Goal: Transaction & Acquisition: Purchase product/service

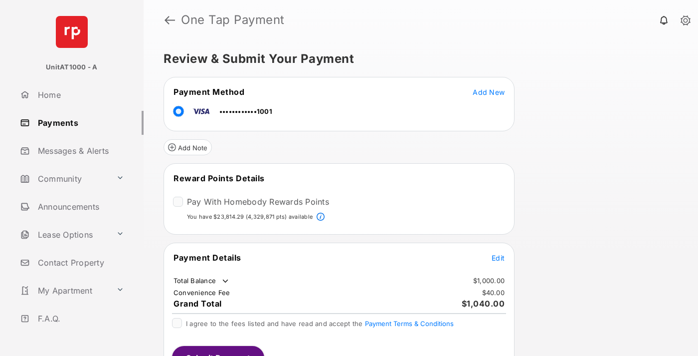
click at [498, 257] on span "Edit" at bounding box center [498, 257] width 13 height 8
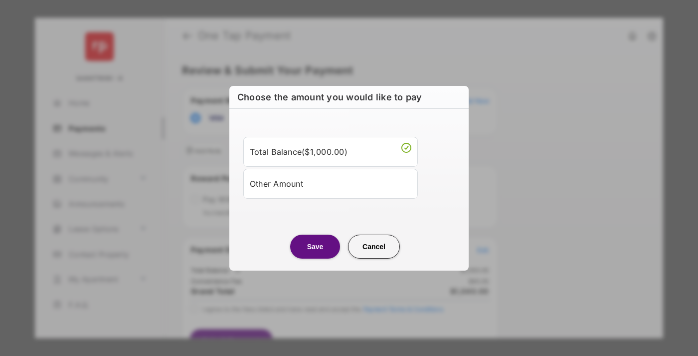
click at [331, 183] on div "Other Amount" at bounding box center [331, 183] width 162 height 17
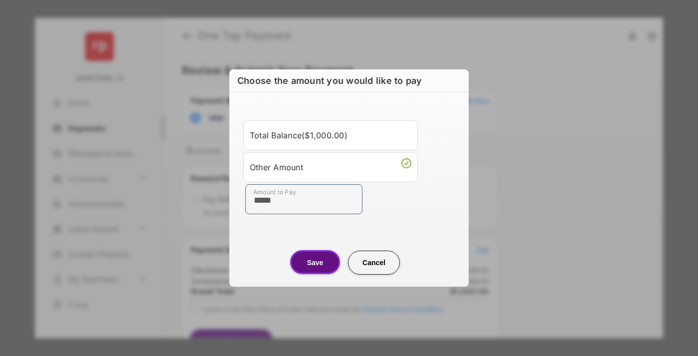
type input "*****"
click at [315, 262] on button "Save" at bounding box center [315, 262] width 50 height 24
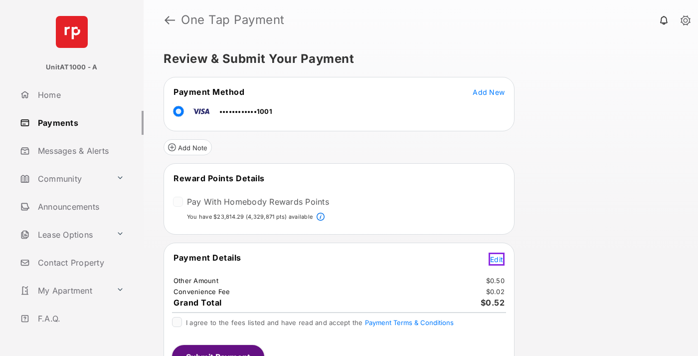
click at [498, 257] on span "Edit" at bounding box center [496, 259] width 13 height 8
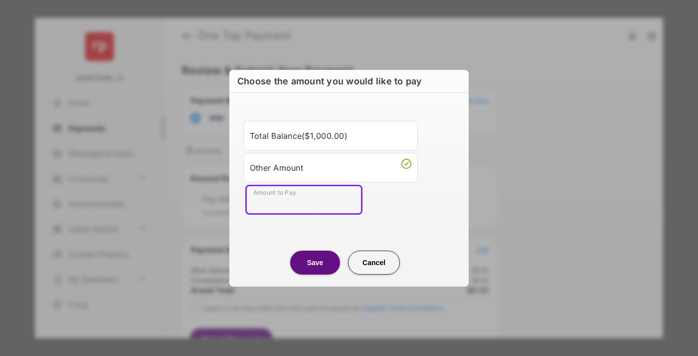
type input "*****"
click at [315, 262] on button "Save" at bounding box center [315, 262] width 50 height 24
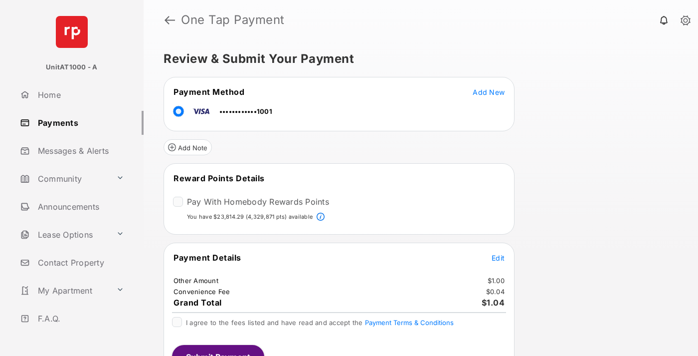
click at [498, 257] on span "Edit" at bounding box center [498, 257] width 13 height 8
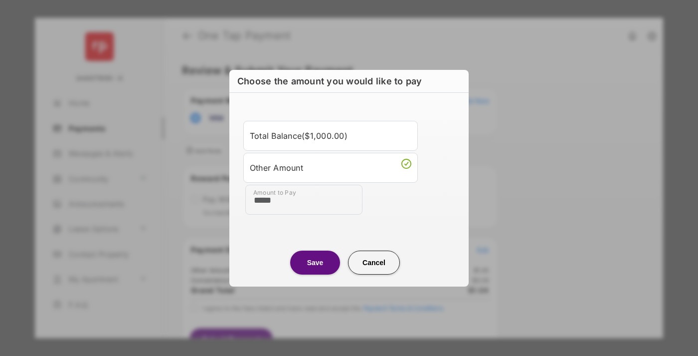
click at [315, 262] on button "Save" at bounding box center [315, 262] width 50 height 24
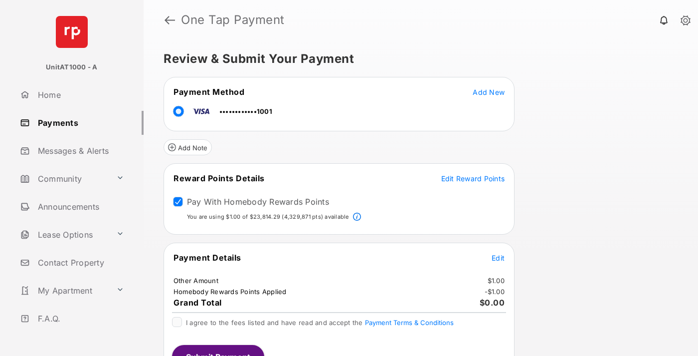
click at [473, 178] on span "Edit Reward Points" at bounding box center [474, 178] width 64 height 8
click at [218, 350] on button "Submit Payment" at bounding box center [218, 357] width 92 height 24
